Goal: Communication & Community: Answer question/provide support

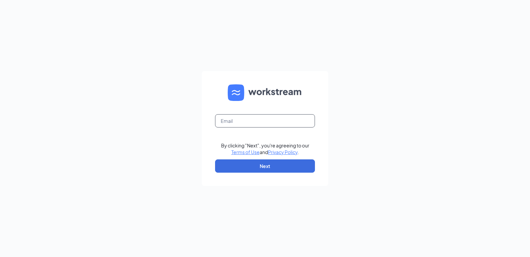
click at [267, 125] on input "text" at bounding box center [265, 120] width 100 height 13
type input "6107@dc-managemt.co"
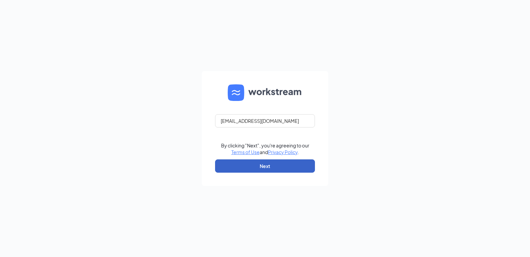
click at [279, 162] on button "Next" at bounding box center [265, 166] width 100 height 13
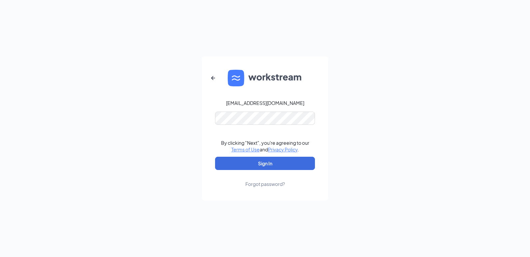
click at [260, 183] on div "Forgot password?" at bounding box center [265, 184] width 40 height 7
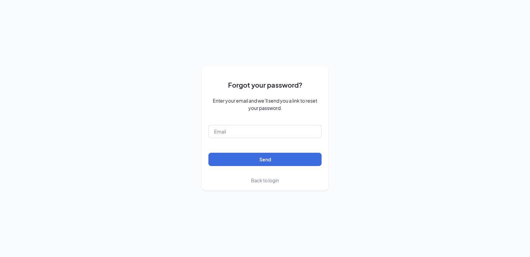
click at [256, 139] on form "Forgot your password? Enter your email and we’ll send you a link to reset your …" at bounding box center [264, 128] width 113 height 111
click at [256, 132] on input "text" at bounding box center [264, 131] width 113 height 13
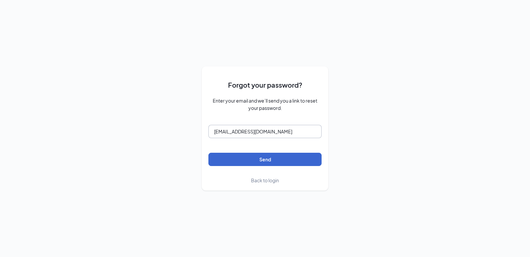
type input "6107@dc-management.co"
click at [237, 160] on button "Send" at bounding box center [264, 159] width 113 height 13
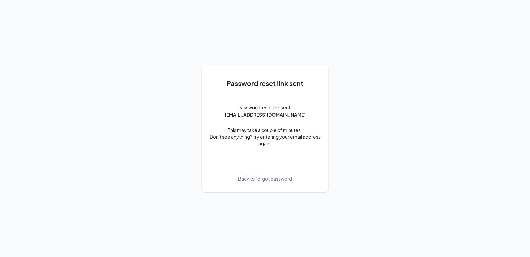
click at [245, 179] on span "Back to forgot password" at bounding box center [265, 178] width 54 height 7
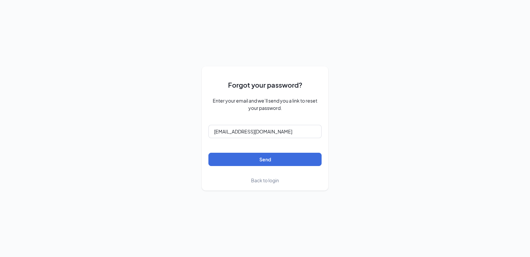
click at [269, 183] on span "Back to login" at bounding box center [265, 181] width 28 height 6
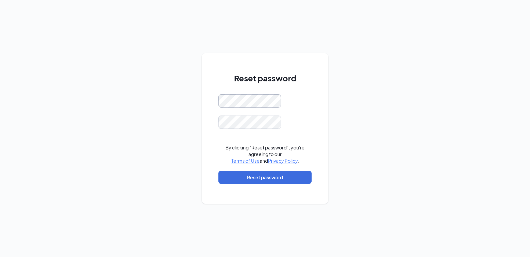
click at [199, 97] on div "Reset password By clicking "Reset password", you're agreeing to our Terms of Us…" at bounding box center [265, 128] width 530 height 257
click at [119, 91] on div "Reset password Passwords do not match By clicking "Reset password", you're agre…" at bounding box center [265, 128] width 530 height 257
click at [243, 177] on button "Reset password" at bounding box center [264, 177] width 93 height 13
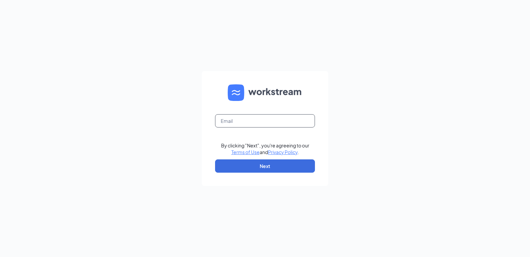
click at [243, 124] on input "text" at bounding box center [265, 120] width 100 height 13
type input "6107@dc-management.co"
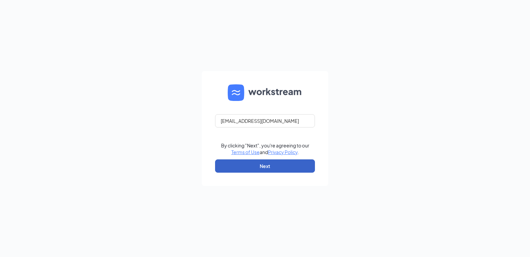
click at [292, 165] on button "Next" at bounding box center [265, 166] width 100 height 13
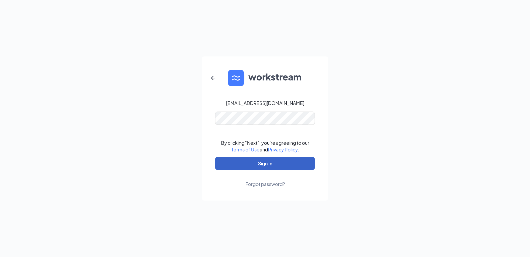
click at [275, 161] on button "Sign In" at bounding box center [265, 163] width 100 height 13
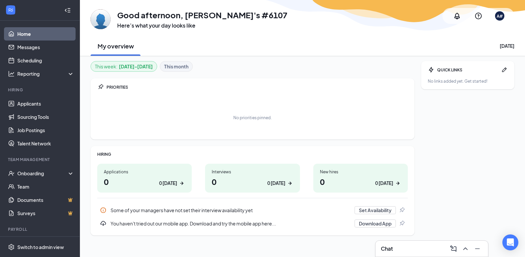
click at [126, 66] on b "[DATE] - [DATE]" at bounding box center [136, 66] width 34 height 7
click at [178, 64] on b "This month" at bounding box center [176, 66] width 24 height 7
click at [107, 180] on h1 "3 0 [DATE]" at bounding box center [144, 181] width 81 height 11
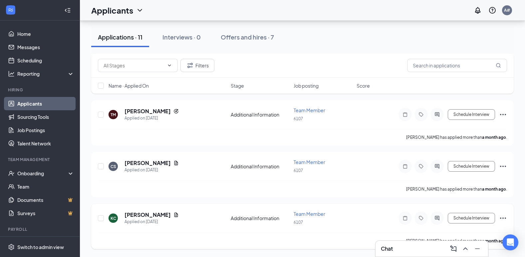
scroll to position [218, 0]
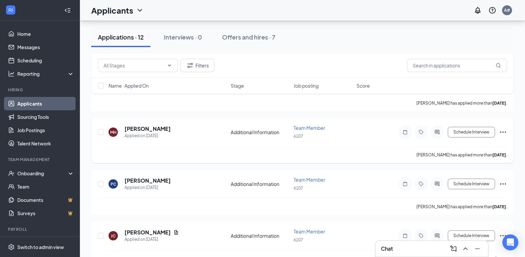
click at [307, 129] on span "Team Member" at bounding box center [309, 128] width 32 height 6
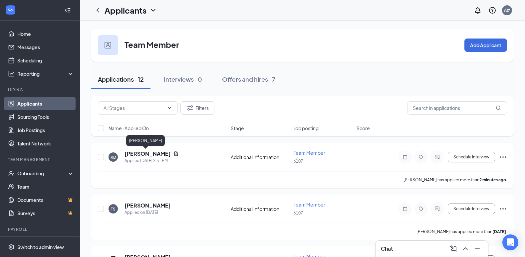
click at [136, 153] on h5 "[PERSON_NAME]" at bounding box center [147, 153] width 46 height 7
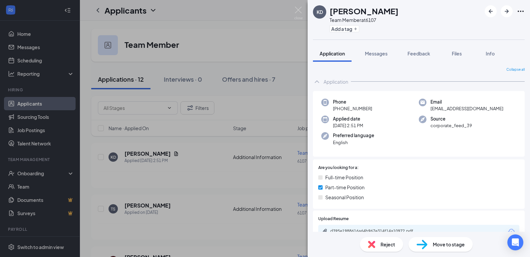
click at [519, 10] on icon "Ellipses" at bounding box center [520, 11] width 8 height 8
click at [438, 6] on div "KD Kirsten Doty Team Member at 6107 Add a tag" at bounding box center [418, 20] width 222 height 40
click at [458, 54] on span "Files" at bounding box center [456, 54] width 10 height 6
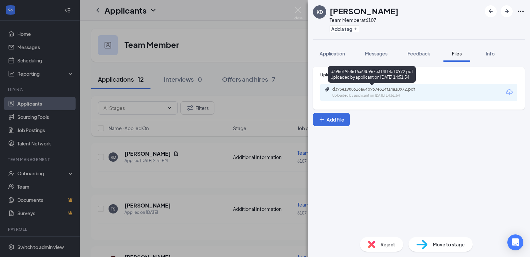
click at [392, 91] on div "d395e1988616a64b967e314f14a10972.pdf" at bounding box center [378, 89] width 93 height 5
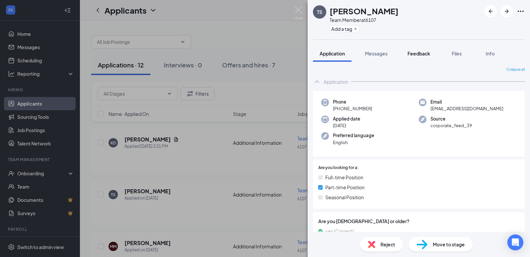
click at [415, 53] on span "Feedback" at bounding box center [418, 54] width 23 height 6
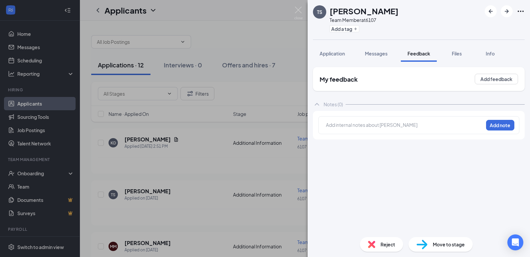
click at [415, 53] on span "Feedback" at bounding box center [418, 54] width 23 height 6
click at [260, 29] on div "TS Triton Shamie Team Member at 6107 Add a tag Application Messages Feedback Fi…" at bounding box center [265, 128] width 530 height 257
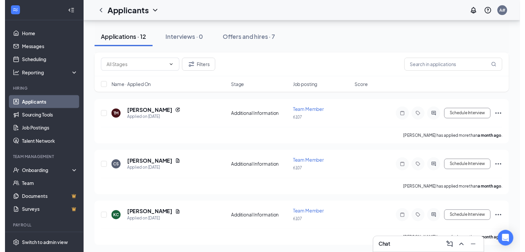
scroll to position [495, 0]
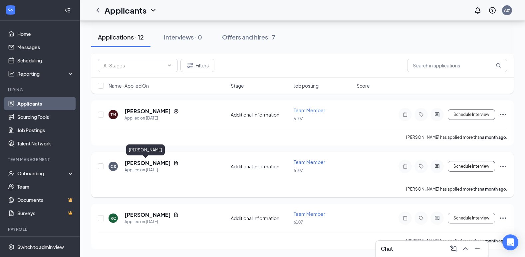
click at [148, 161] on h5 "[PERSON_NAME]" at bounding box center [147, 163] width 46 height 7
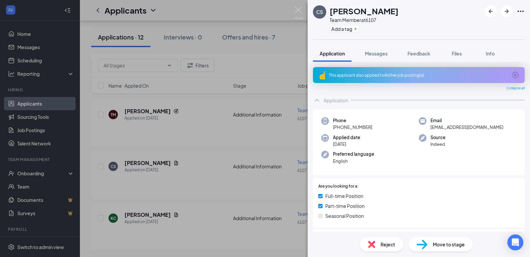
click at [407, 11] on div "CS Carson stott Team Member at 6107 Add a tag" at bounding box center [418, 20] width 222 height 40
click at [459, 53] on span "Files" at bounding box center [456, 54] width 10 height 6
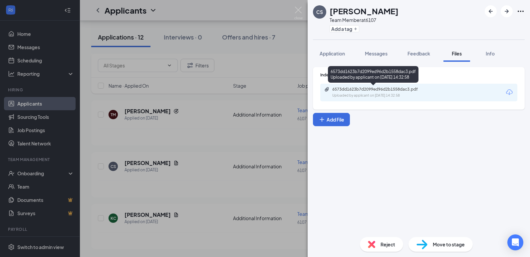
click at [366, 91] on div "6573dd1623b7d2099ed96d2b1558dac3.pdf" at bounding box center [378, 89] width 93 height 5
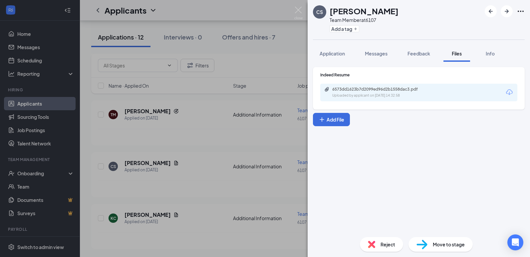
click at [194, 131] on div "[PERSON_NAME] Team Member at 6107 Add a tag Application Messages Feedback Files…" at bounding box center [265, 128] width 530 height 257
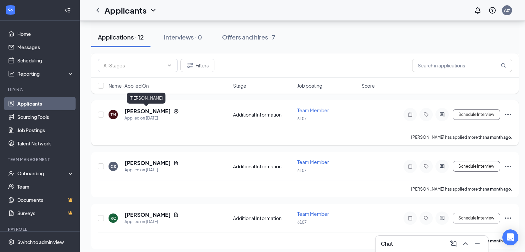
click at [143, 111] on h5 "[PERSON_NAME]" at bounding box center [147, 111] width 46 height 7
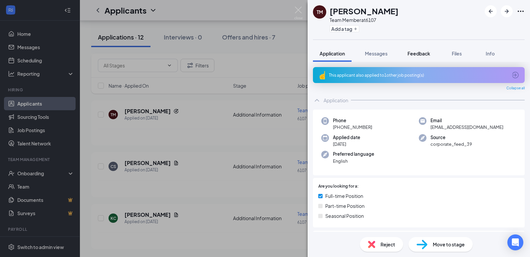
click at [412, 54] on span "Feedback" at bounding box center [418, 54] width 23 height 6
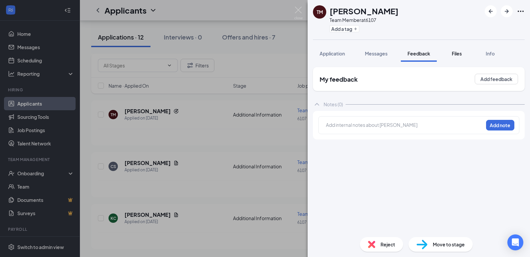
click at [456, 53] on span "Files" at bounding box center [456, 54] width 10 height 6
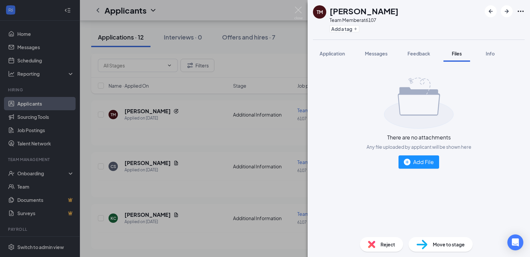
click at [232, 130] on div "TM Tanis Mazingo Team Member at 6107 Add a tag Application Messages Feedback Fi…" at bounding box center [265, 128] width 530 height 257
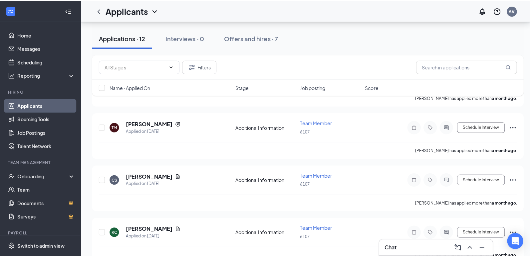
scroll to position [279, 0]
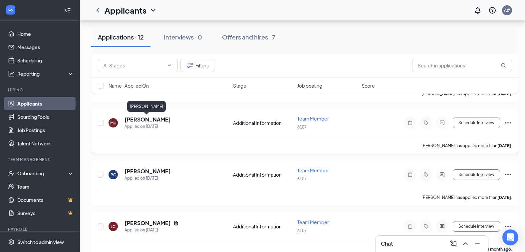
click at [153, 119] on h5 "[PERSON_NAME]" at bounding box center [147, 119] width 46 height 7
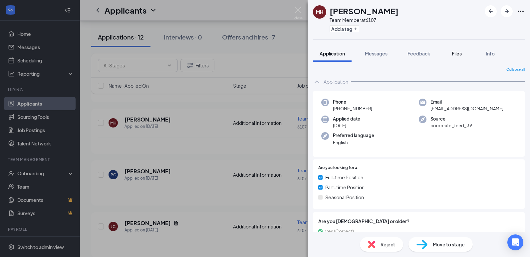
click at [455, 51] on span "Files" at bounding box center [456, 54] width 10 height 6
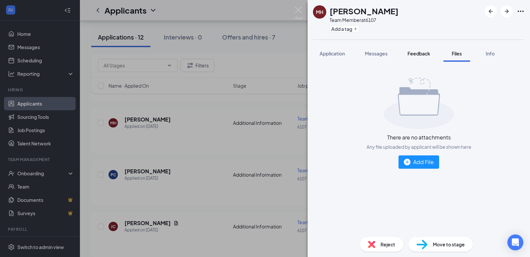
click at [418, 52] on span "Feedback" at bounding box center [418, 54] width 23 height 6
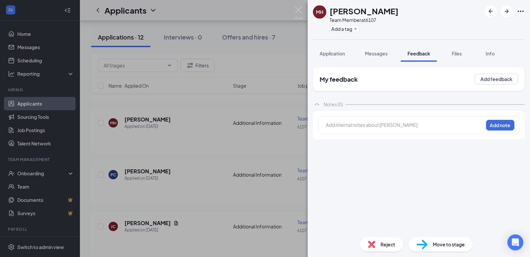
click at [208, 107] on div "MH Maleny Huerta Team Member at 6107 Add a tag Application Messages Feedback Fi…" at bounding box center [265, 128] width 530 height 257
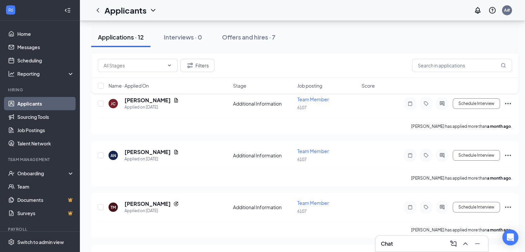
scroll to position [500, 0]
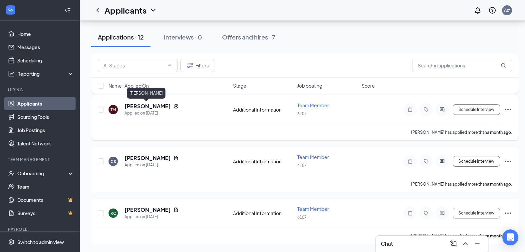
click at [132, 104] on h5 "[PERSON_NAME]" at bounding box center [147, 106] width 46 height 7
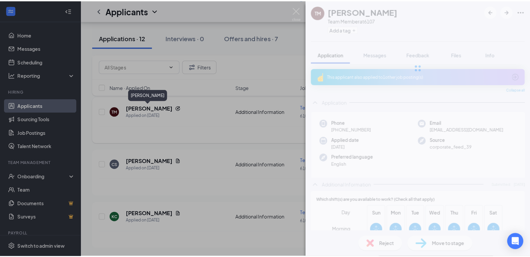
scroll to position [495, 0]
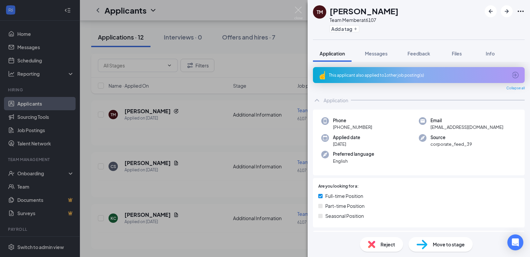
click at [353, 76] on div "This applicant also applied to 1 other job posting(s)" at bounding box center [418, 76] width 178 height 6
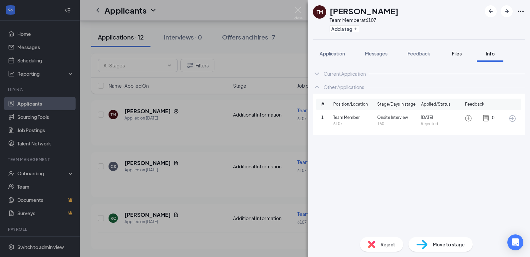
click at [458, 53] on span "Files" at bounding box center [456, 54] width 10 height 6
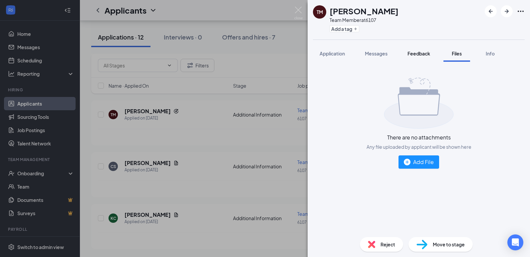
click at [417, 55] on span "Feedback" at bounding box center [418, 54] width 23 height 6
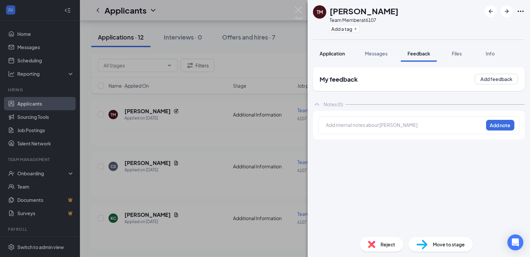
click at [336, 51] on span "Application" at bounding box center [331, 54] width 25 height 6
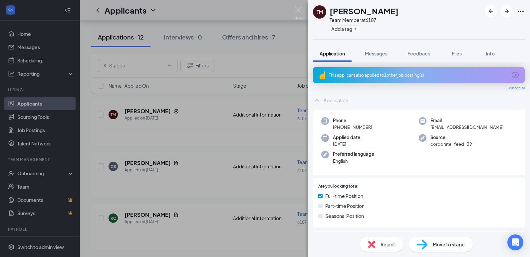
click at [386, 75] on div "This applicant also applied to 1 other job posting(s)" at bounding box center [418, 76] width 178 height 6
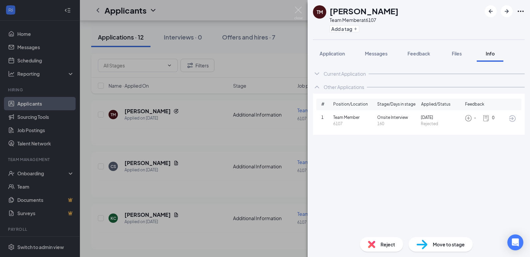
click at [318, 75] on icon "ChevronDown" at bounding box center [317, 74] width 8 height 8
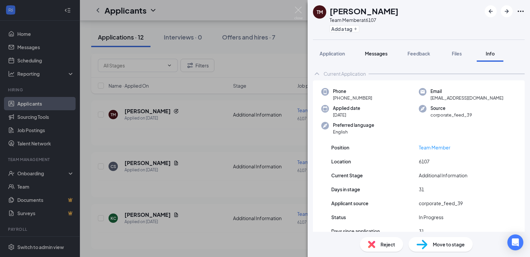
click at [372, 53] on span "Messages" at bounding box center [376, 54] width 23 height 6
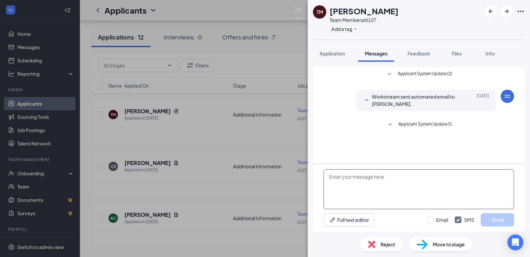
click at [389, 185] on textarea at bounding box center [418, 190] width 190 height 40
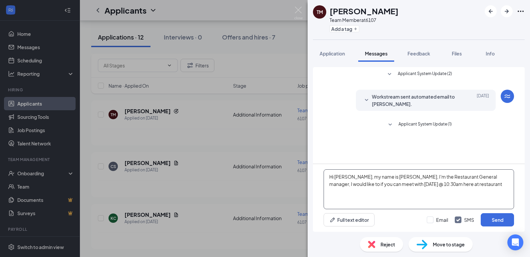
click at [386, 178] on textarea "Hi Tanis, my name is Ricard, I'm the Restaurant General manager, I would like t…" at bounding box center [418, 190] width 190 height 40
click at [461, 188] on textarea "Hi Tanis, my name is Ricardo, I'm the Restaurant General manager, I would like …" at bounding box center [418, 190] width 190 height 40
type textarea "Hi Tanis, my name is Ricardo, I'm the Restaurant General manager, I would like …"
click at [491, 219] on button "Send" at bounding box center [496, 220] width 33 height 13
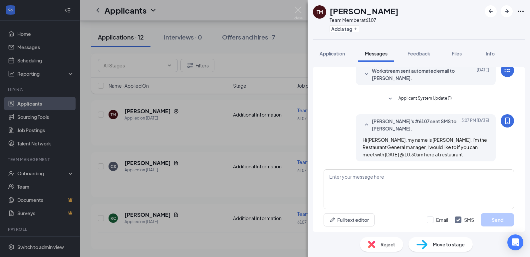
scroll to position [30, 0]
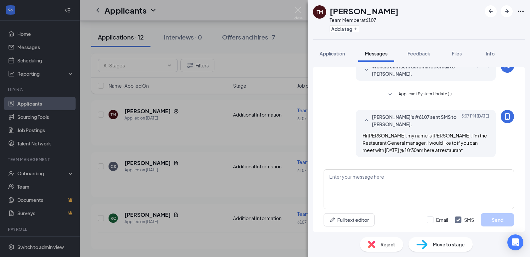
click at [288, 36] on div "TM Tanis Mazingo Team Member at 6107 Add a tag Application Messages Feedback Fi…" at bounding box center [265, 128] width 530 height 257
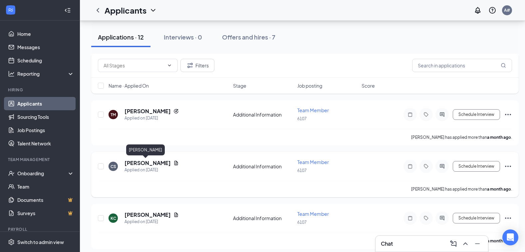
click at [144, 162] on h5 "Carson stott" at bounding box center [147, 163] width 46 height 7
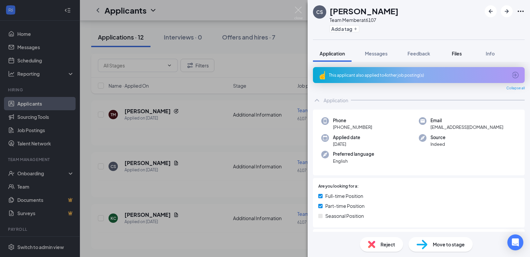
click at [454, 54] on span "Files" at bounding box center [456, 54] width 10 height 6
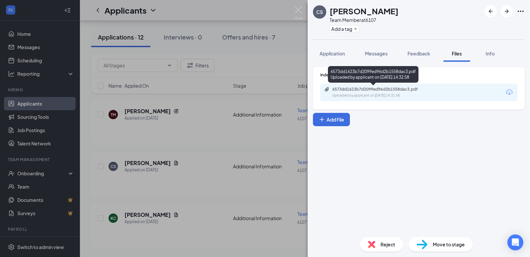
click at [367, 89] on div "6573dd1623b7d2099ed96d2b1558dac3.pdf" at bounding box center [378, 89] width 93 height 5
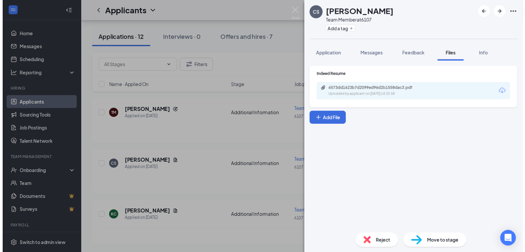
scroll to position [495, 0]
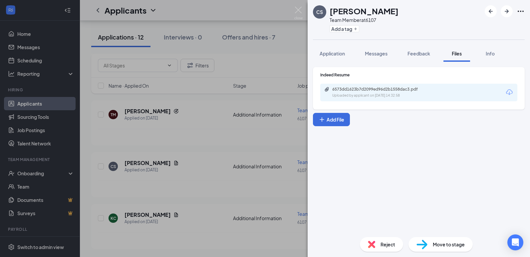
click at [192, 135] on div "[PERSON_NAME] Team Member at 6107 Add a tag Application Messages Feedback Files…" at bounding box center [265, 128] width 530 height 257
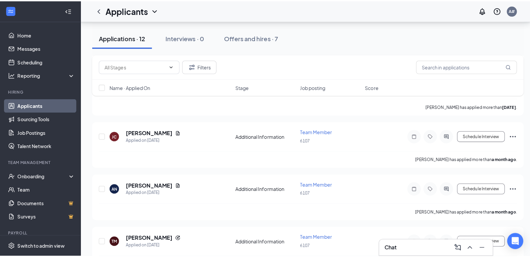
scroll to position [365, 0]
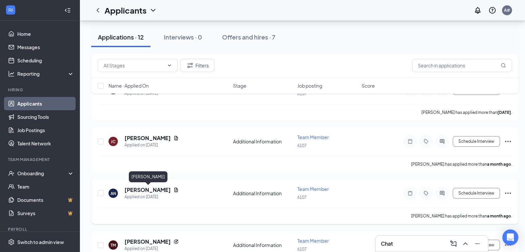
click at [145, 190] on h5 "[PERSON_NAME]" at bounding box center [147, 190] width 46 height 7
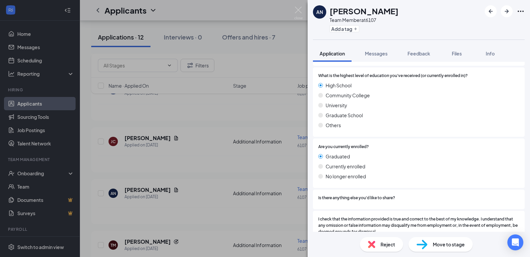
scroll to position [298, 0]
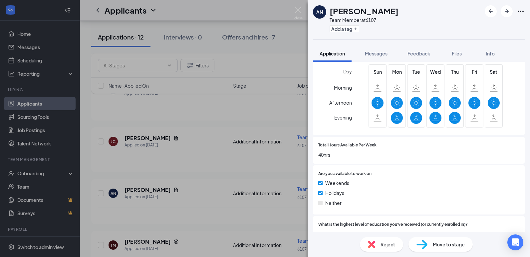
click at [244, 108] on div "AN Areanna Nestlerode Team Member at 6107 Add a tag Application Messages Feedba…" at bounding box center [265, 128] width 530 height 257
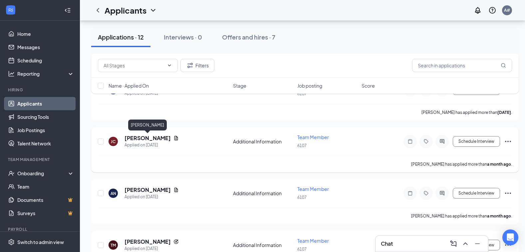
click at [140, 138] on h5 "[PERSON_NAME]" at bounding box center [147, 138] width 46 height 7
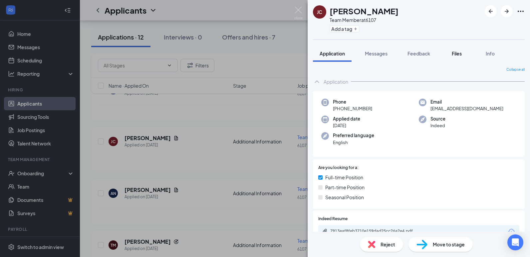
click at [457, 54] on span "Files" at bounding box center [456, 54] width 10 height 6
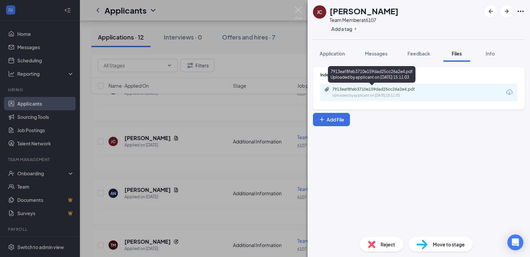
click at [369, 93] on div "Uploaded by applicant on Aug 19, 2025 at 15:11:03" at bounding box center [382, 95] width 100 height 5
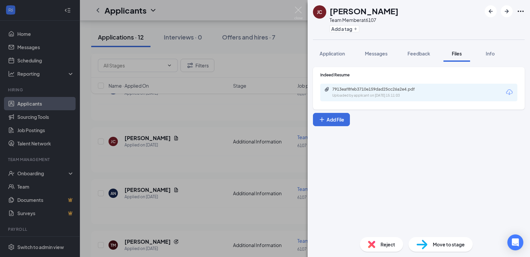
click at [276, 63] on div "JC Jessica Champine Team Member at 6107 Add a tag Application Messages Feedback…" at bounding box center [265, 128] width 530 height 257
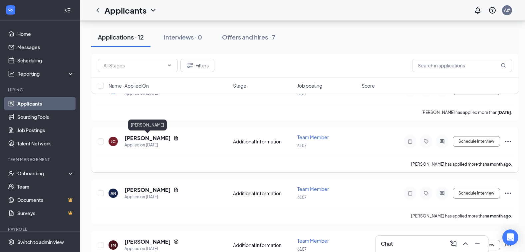
click at [161, 139] on h5 "[PERSON_NAME]" at bounding box center [147, 138] width 46 height 7
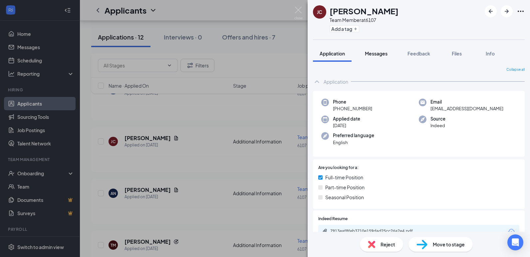
click at [380, 55] on span "Messages" at bounding box center [376, 54] width 23 height 6
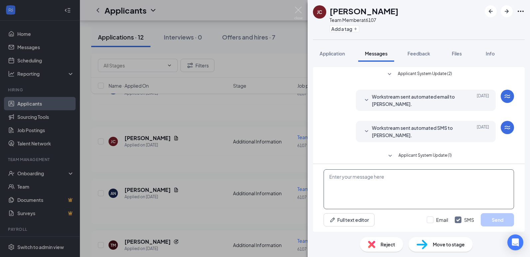
scroll to position [4, 0]
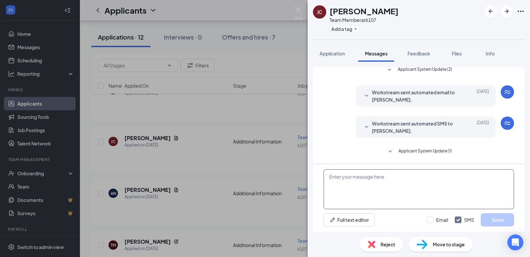
click at [361, 183] on textarea at bounding box center [418, 190] width 190 height 40
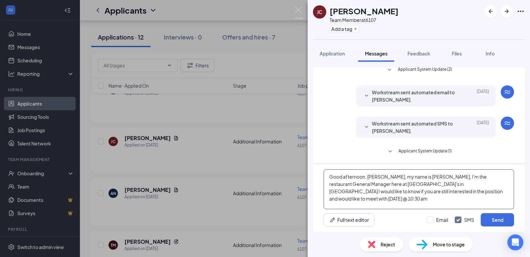
click at [425, 191] on textarea "Good afternoon, Jessica, my name is Ricardo, I'm the restaurant General Manager…" at bounding box center [418, 190] width 190 height 40
type textarea "Good afternoon, Jessica, my name is Ricardo, I'm the restaurant General Manager…"
click at [499, 217] on button "Send" at bounding box center [496, 220] width 33 height 13
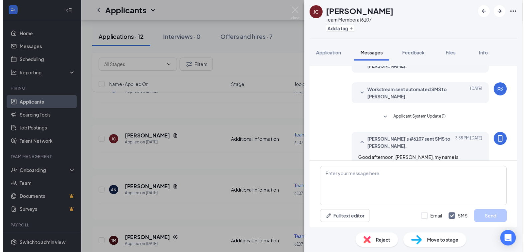
scroll to position [69, 0]
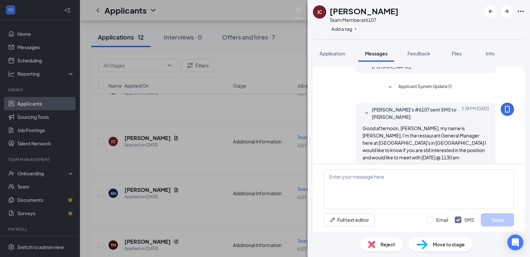
click at [190, 10] on div "JC Jessica Champine Team Member at 6107 Add a tag Application Messages Feedback…" at bounding box center [265, 128] width 530 height 257
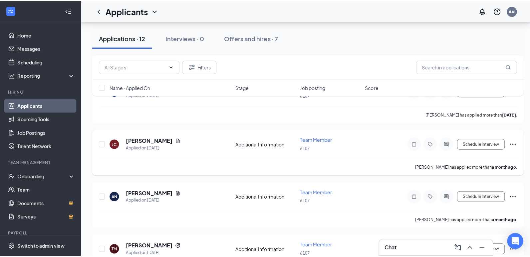
scroll to position [143, 0]
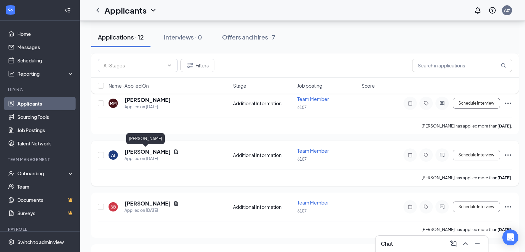
click at [138, 151] on h5 "[PERSON_NAME]" at bounding box center [147, 151] width 46 height 7
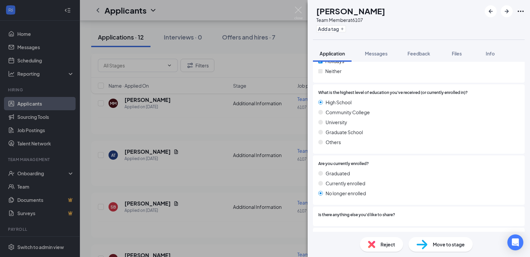
scroll to position [447, 0]
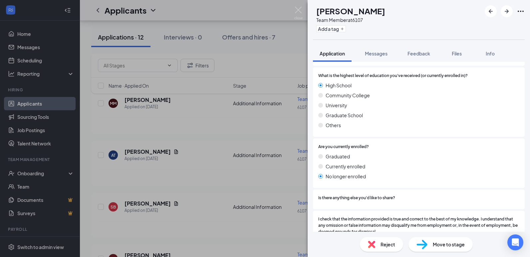
click at [239, 139] on div "AT AVA THAIN Team Member at 6107 Add a tag Application Messages Feedback Files …" at bounding box center [265, 128] width 530 height 257
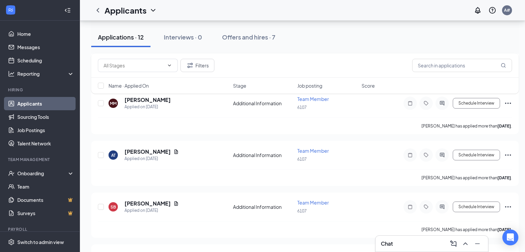
click at [148, 99] on div "Filters Name · Applied On Stage Job posting Score" at bounding box center [304, 77] width 427 height 47
click at [141, 100] on div "Filters Name · Applied On Stage Job posting Score" at bounding box center [304, 77] width 427 height 47
click at [144, 101] on h5 "[PERSON_NAME]" at bounding box center [147, 99] width 46 height 7
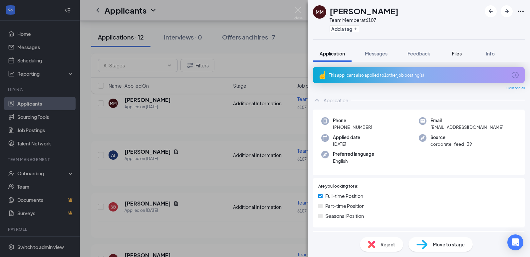
click at [454, 54] on span "Files" at bounding box center [456, 54] width 10 height 6
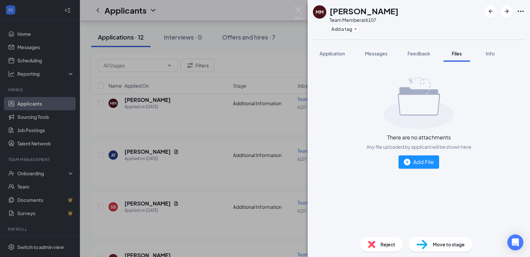
click at [254, 54] on div "MM Michael Moreland Team Member at 6107 Add a tag Application Messages Feedback…" at bounding box center [265, 128] width 530 height 257
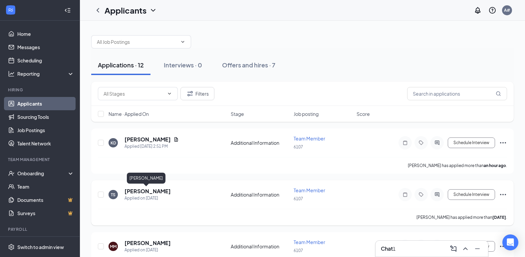
click at [149, 192] on h5 "[PERSON_NAME]" at bounding box center [147, 191] width 46 height 7
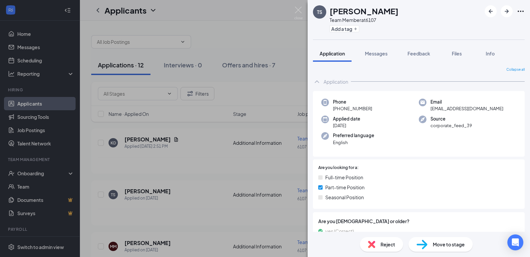
click at [176, 167] on div "TS Triton Shamie Team Member at 6107 Add a tag Application Messages Feedback Fi…" at bounding box center [265, 128] width 530 height 257
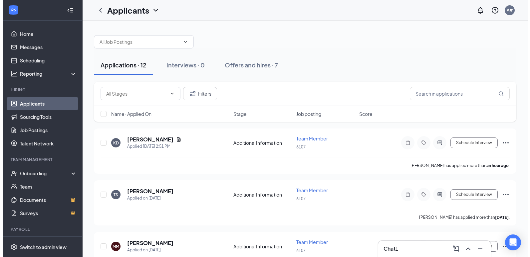
scroll to position [225, 0]
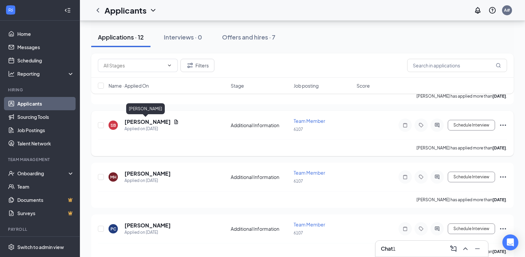
click at [136, 123] on h5 "[PERSON_NAME]" at bounding box center [147, 121] width 46 height 7
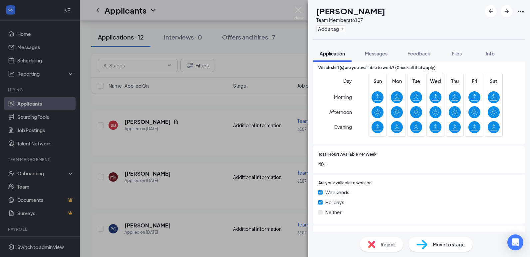
scroll to position [149, 0]
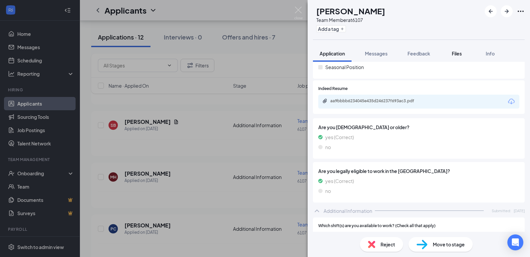
click at [456, 54] on span "Files" at bounding box center [456, 54] width 10 height 6
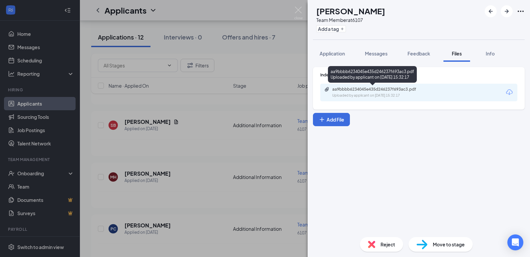
click at [368, 87] on div "aa9bbbb6234045e435d246237f693ac3.pdf" at bounding box center [378, 89] width 93 height 5
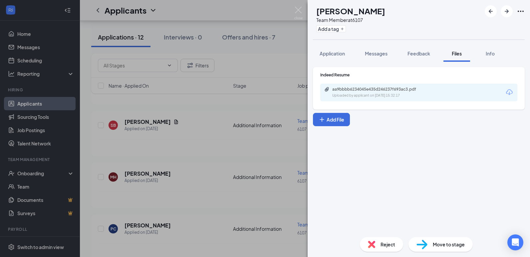
click at [173, 143] on div "SB Sara Buskirk Team Member at 6107 Add a tag Application Messages Feedback Fil…" at bounding box center [265, 128] width 530 height 257
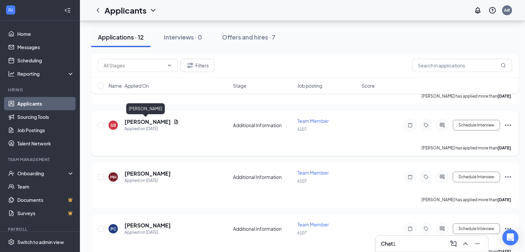
click at [139, 121] on h5 "[PERSON_NAME]" at bounding box center [147, 121] width 46 height 7
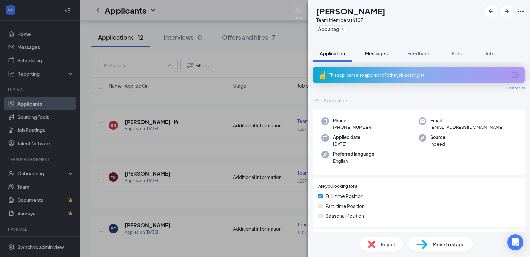
click at [370, 55] on span "Messages" at bounding box center [376, 54] width 23 height 6
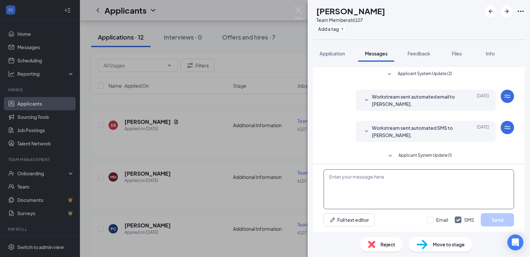
scroll to position [4, 0]
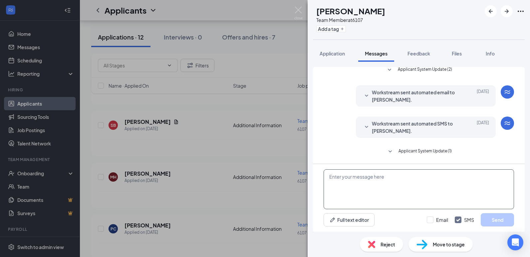
click at [377, 188] on textarea at bounding box center [418, 190] width 190 height 40
click at [400, 181] on textarea "Good Afternoon, Sara," at bounding box center [418, 190] width 190 height 40
click at [402, 183] on textarea "Good afternoon, Sara," at bounding box center [418, 190] width 190 height 40
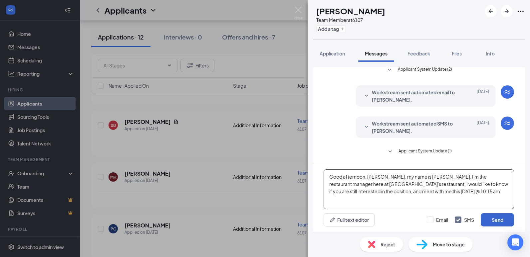
type textarea "Good afternoon, Sara, my name is Ricardo, I'm the restaurant manager here at Ar…"
click at [491, 222] on button "Send" at bounding box center [496, 220] width 33 height 13
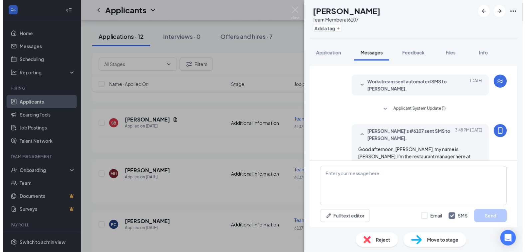
scroll to position [69, 0]
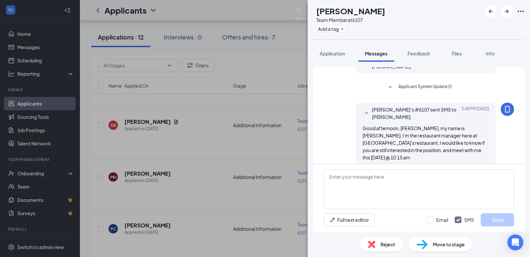
click at [284, 50] on div "SB Sara Buskirk Team Member at 6107 Add a tag Application Messages Feedback Fil…" at bounding box center [265, 128] width 530 height 257
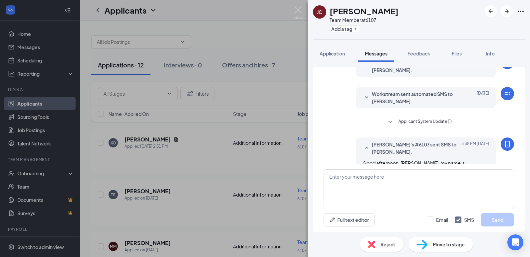
scroll to position [105, 0]
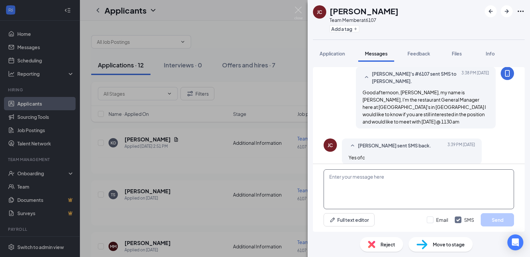
click at [394, 193] on textarea at bounding box center [418, 190] width 190 height 40
type textarea "ok see then"
click at [495, 216] on button "Send" at bounding box center [496, 220] width 33 height 13
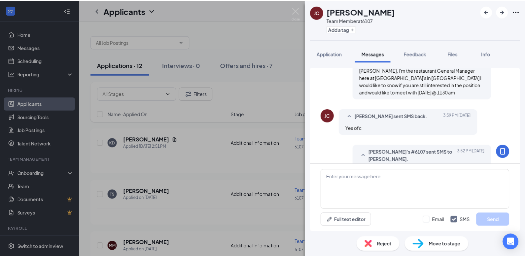
scroll to position [147, 0]
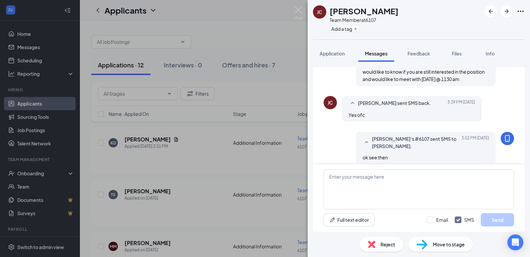
click at [231, 13] on div "JC Jessica Champine Team Member at 6107 Add a tag Application Messages Feedback…" at bounding box center [265, 128] width 530 height 257
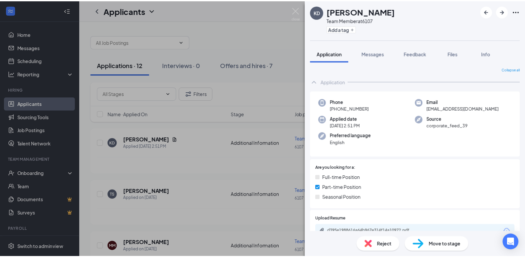
scroll to position [298, 0]
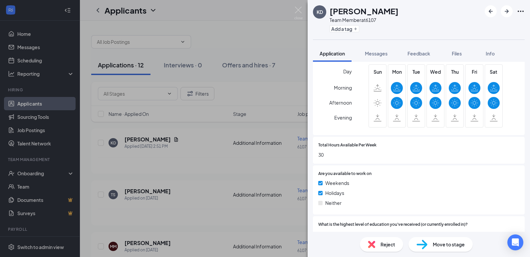
click at [271, 33] on div "KD [PERSON_NAME] Team Member at 6107 Add a tag Application Messages Feedback Fi…" at bounding box center [265, 128] width 530 height 257
